Goal: Task Accomplishment & Management: Manage account settings

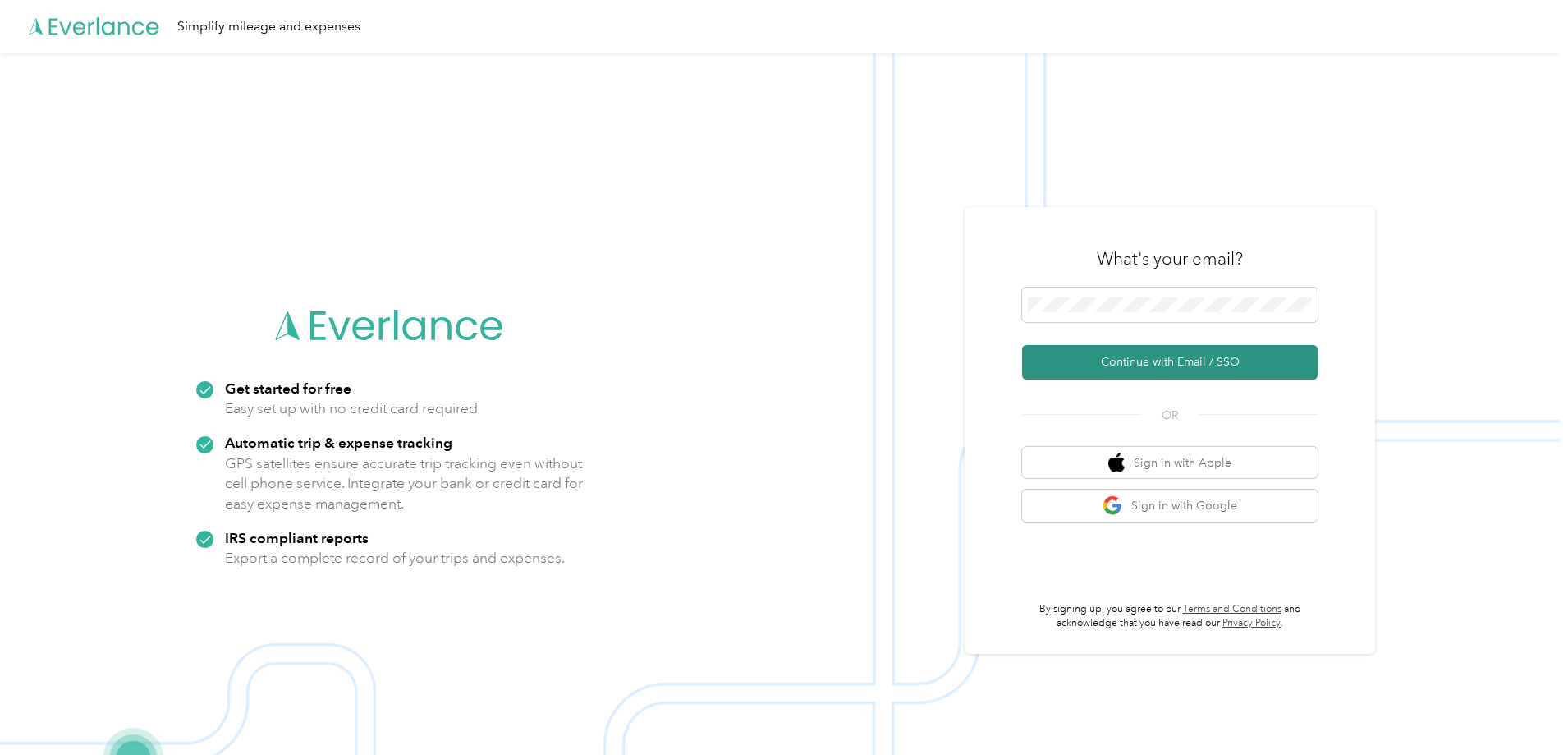
click at [1161, 360] on button "Continue with Email / SSO" at bounding box center [1170, 362] width 295 height 35
click at [1171, 357] on button "Continue with Email / SSO" at bounding box center [1170, 362] width 295 height 35
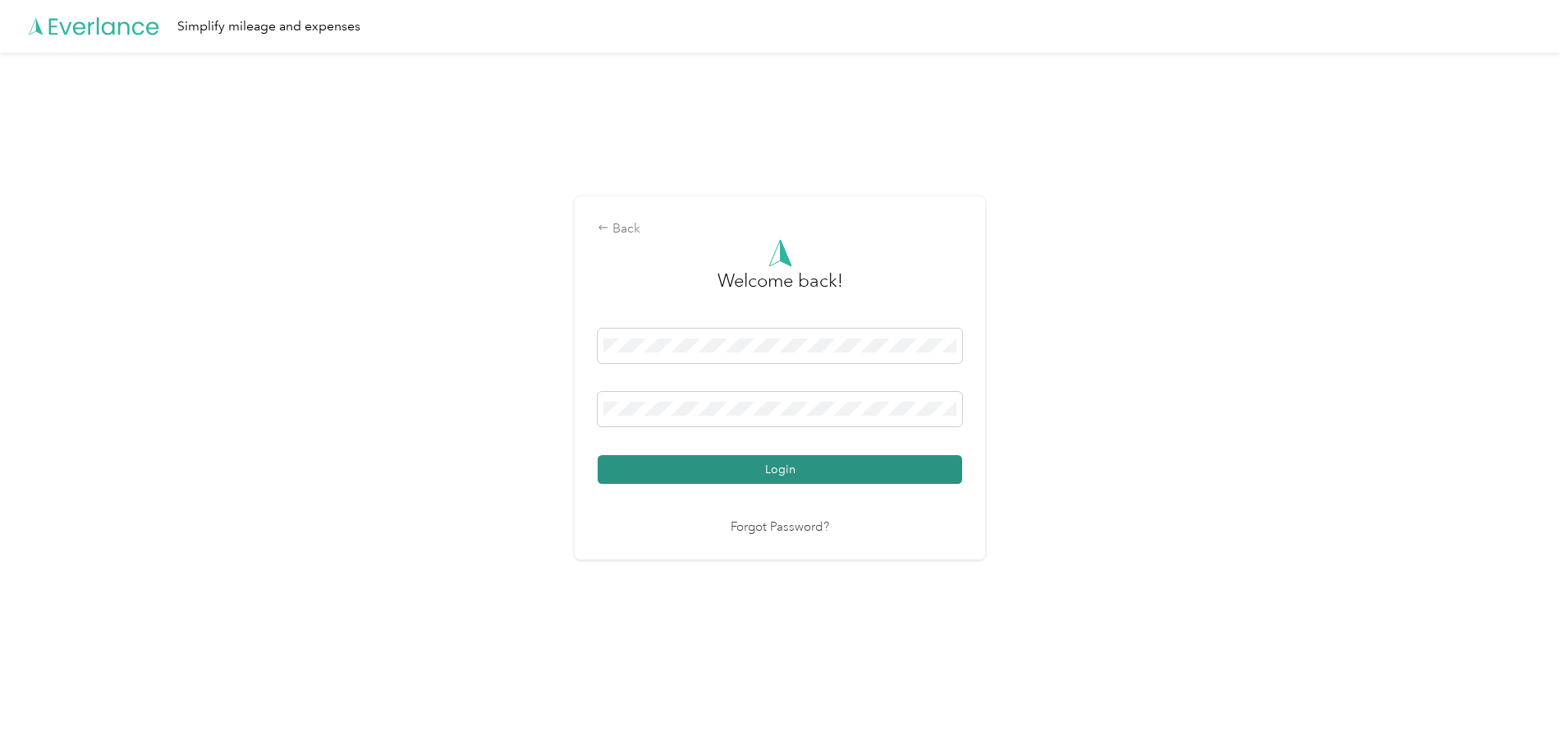
click at [786, 471] on button "Login" at bounding box center [779, 470] width 364 height 29
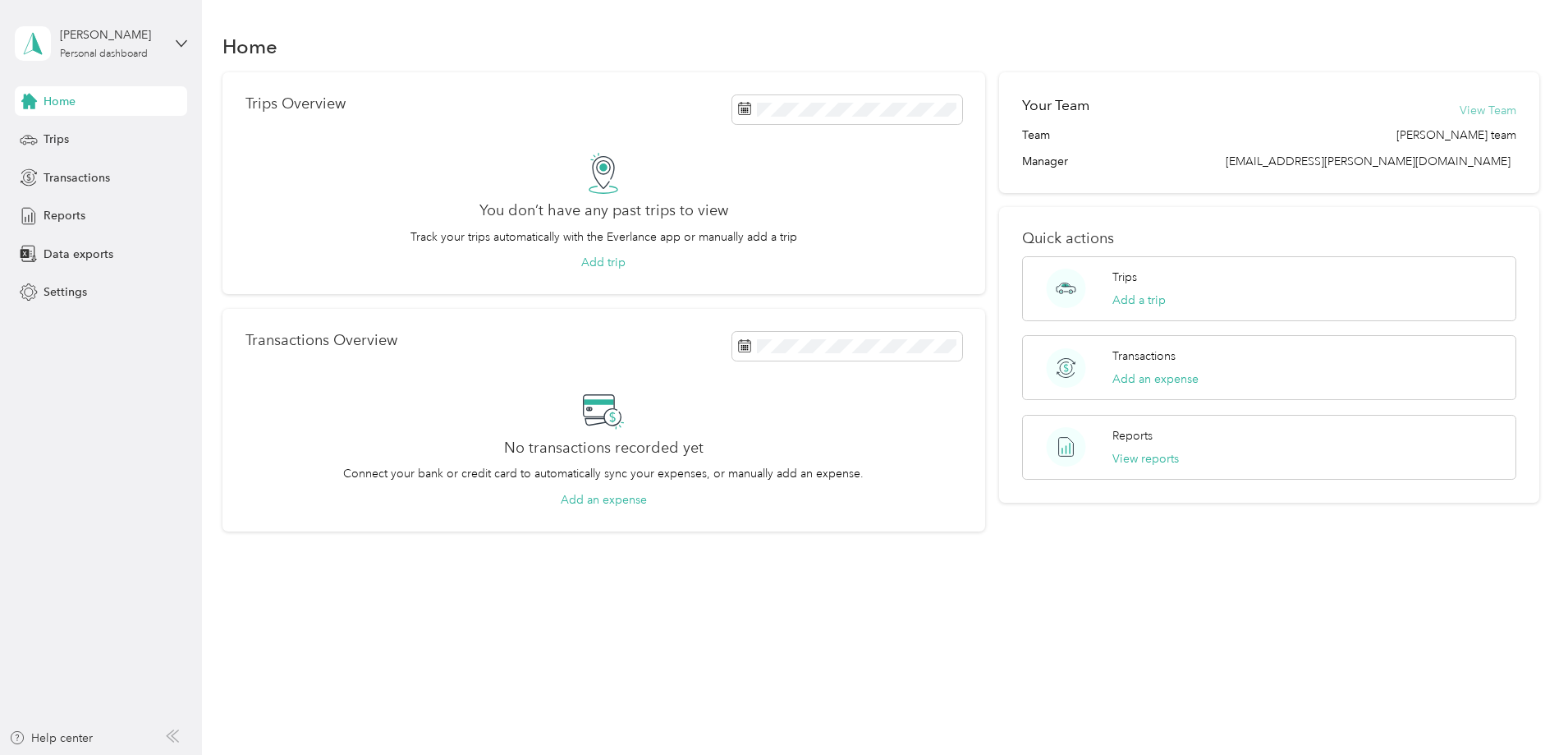
click at [1459, 111] on button "View Team" at bounding box center [1487, 110] width 57 height 17
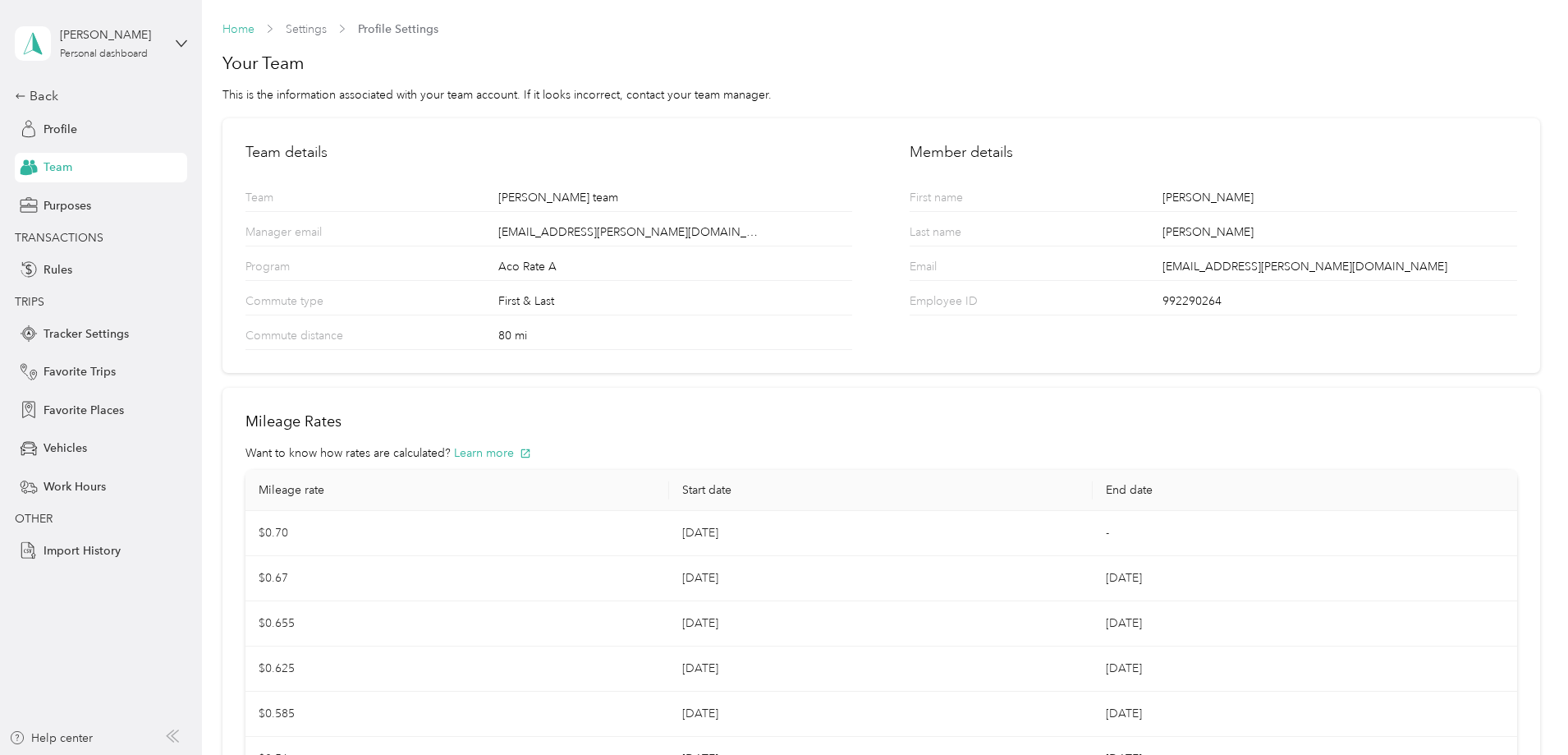
click at [242, 30] on link "Home" at bounding box center [239, 29] width 32 height 14
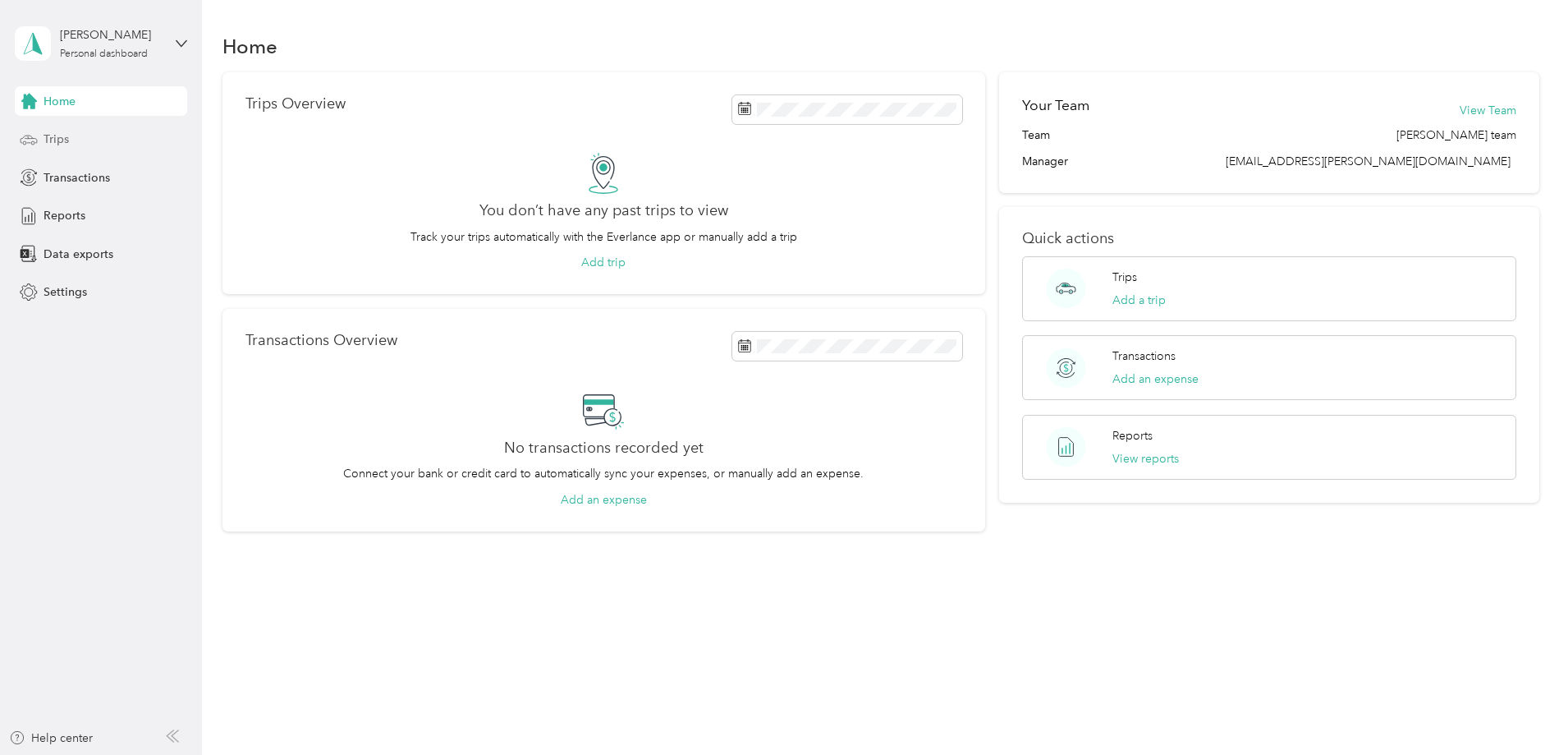
click at [59, 142] on span "Trips" at bounding box center [56, 139] width 25 height 17
